Goal: Check status: Check status

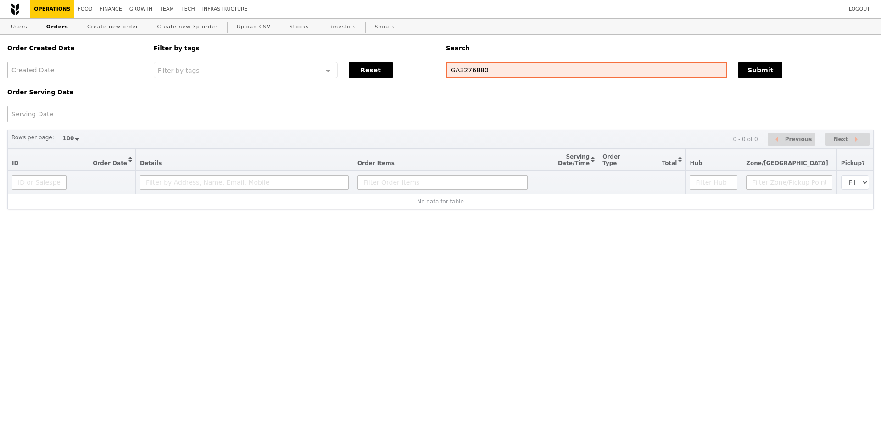
select select "100"
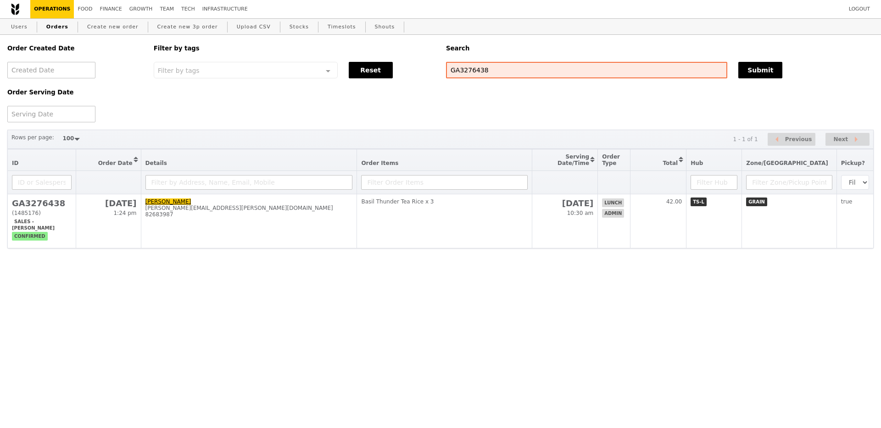
select select "100"
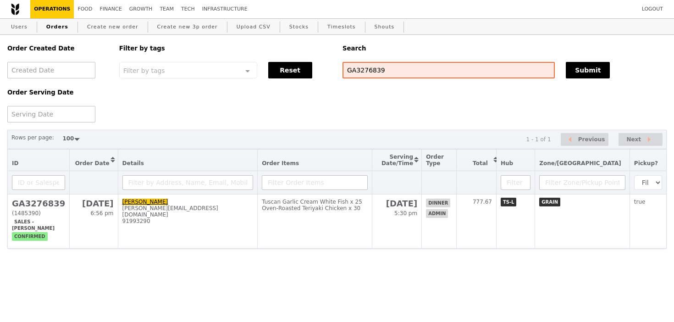
select select "100"
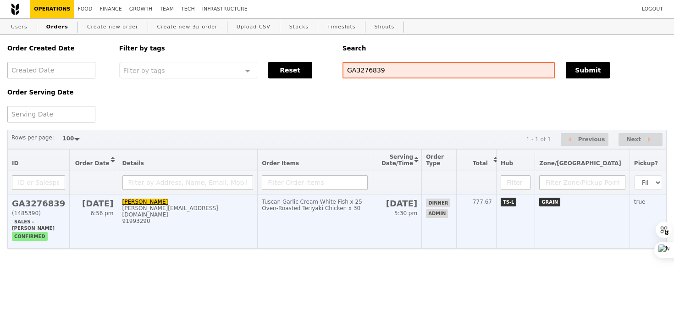
click at [363, 209] on div "Oven‑Roasted Teriyaki Chicken x 30" at bounding box center [314, 208] width 105 height 6
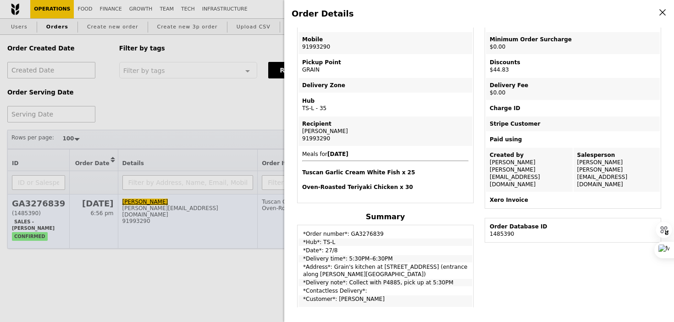
scroll to position [136, 0]
